Goal: Task Accomplishment & Management: Manage account settings

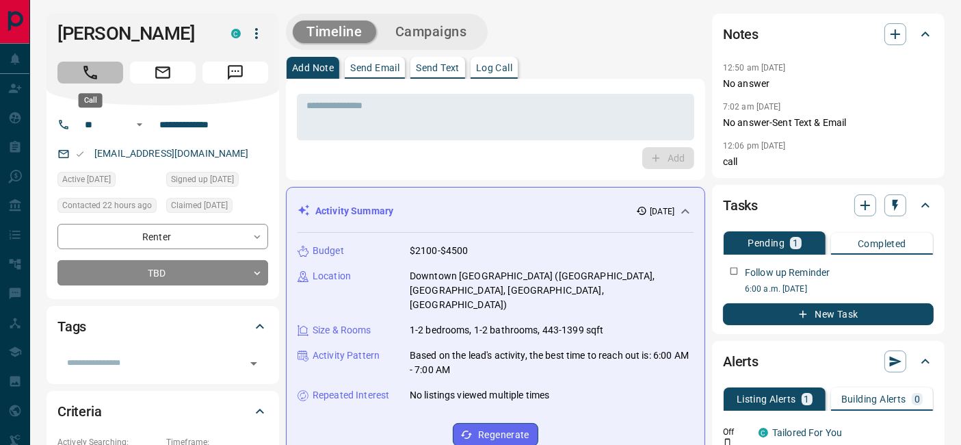
click at [96, 66] on icon "Call" at bounding box center [90, 73] width 18 height 18
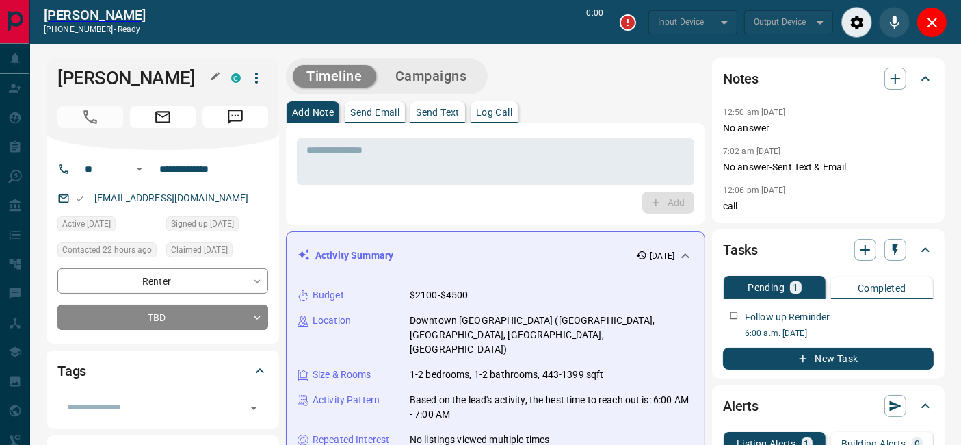
type input "*******"
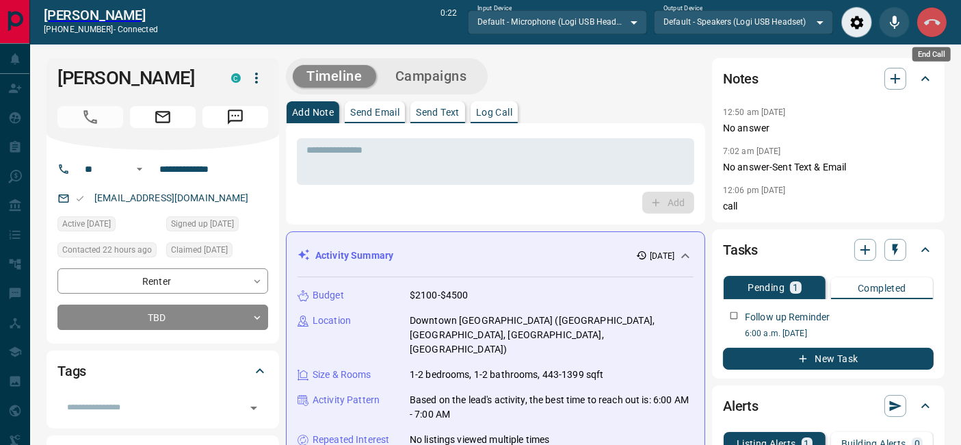
click at [926, 23] on icon "End Call" at bounding box center [932, 22] width 16 height 6
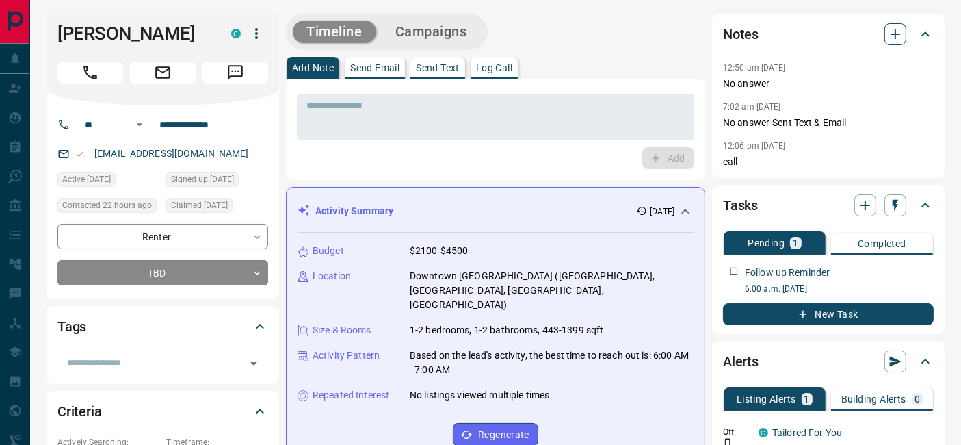
click at [884, 36] on button "button" at bounding box center [895, 34] width 22 height 22
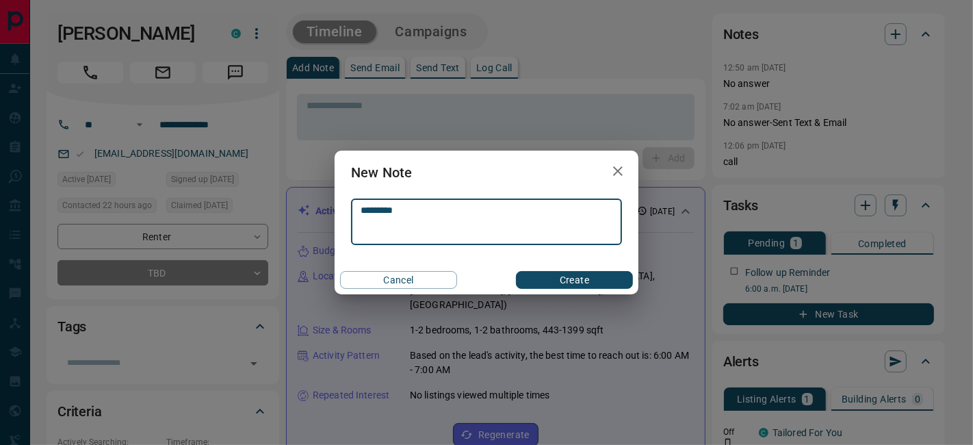
type textarea "*********"
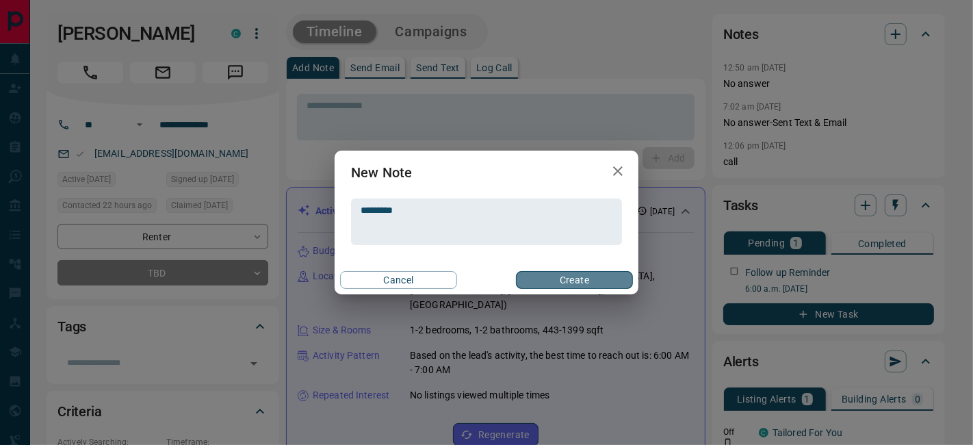
drag, startPoint x: 573, startPoint y: 277, endPoint x: 579, endPoint y: 280, distance: 7.0
click at [573, 277] on button "Create" at bounding box center [574, 280] width 117 height 18
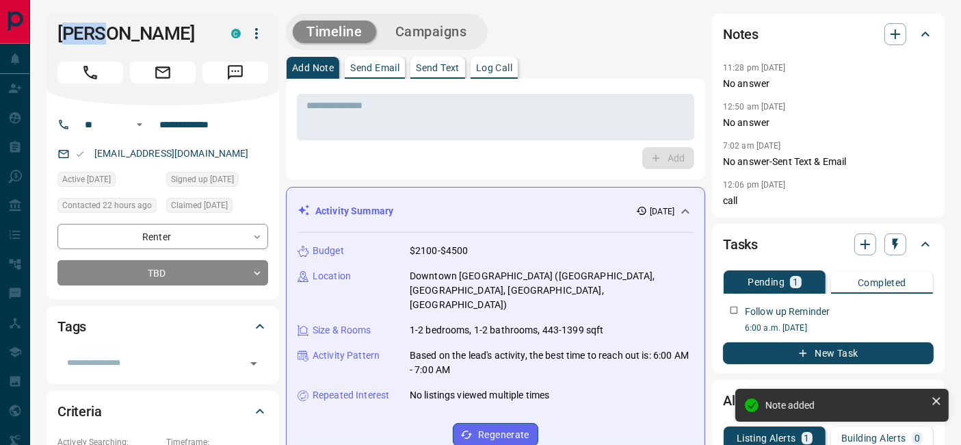
drag, startPoint x: 107, startPoint y: 32, endPoint x: 34, endPoint y: 31, distance: 73.2
copy h1 "[PERSON_NAME]"
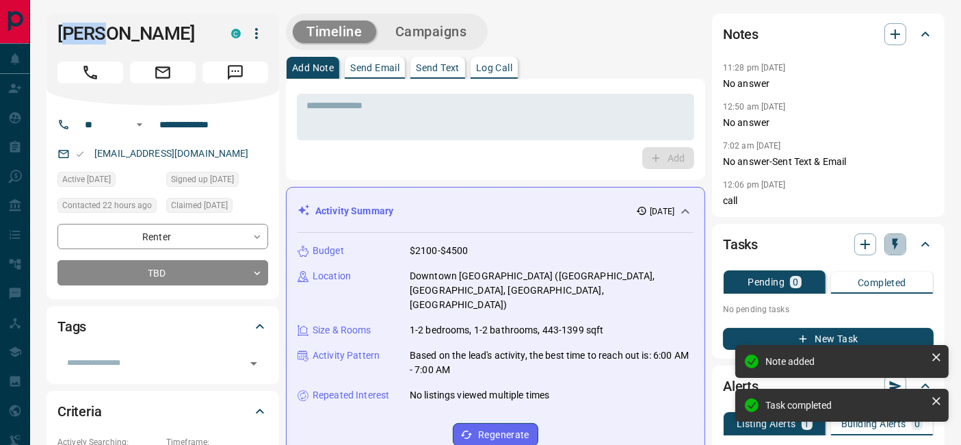
click at [890, 243] on icon "button" at bounding box center [895, 244] width 14 height 14
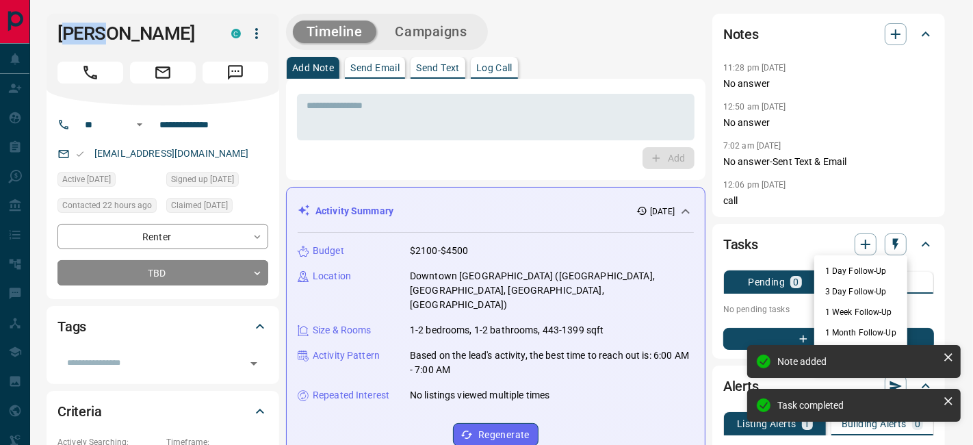
click at [858, 266] on li "1 Day Follow-Up" at bounding box center [860, 271] width 93 height 21
